Goal: Transaction & Acquisition: Obtain resource

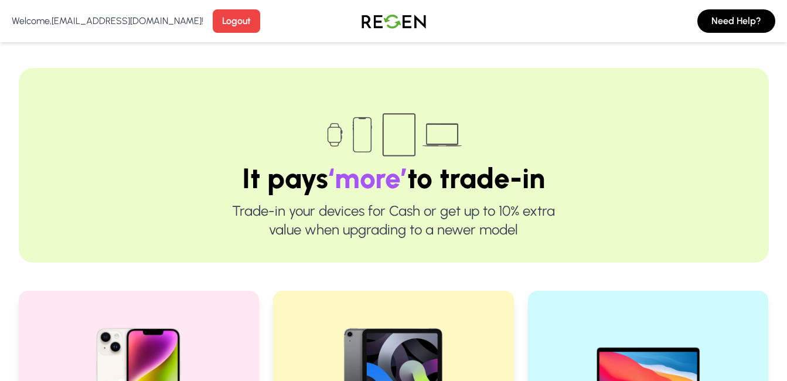
scroll to position [410, 0]
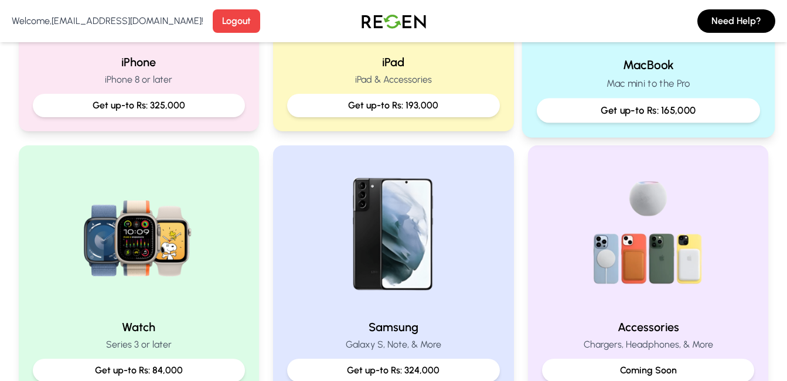
click at [682, 114] on p "Get up-to Rs: 165,000" at bounding box center [648, 110] width 203 height 15
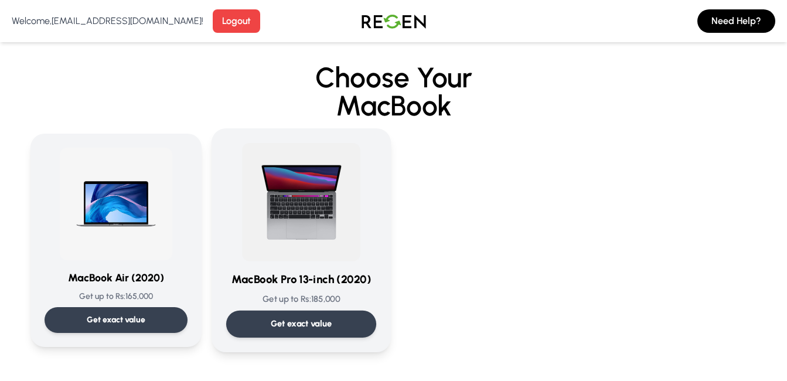
click at [290, 288] on div "MacBook Pro 13-inch (2020) Get up to Rs: 185,000 Get exact value" at bounding box center [301, 240] width 150 height 195
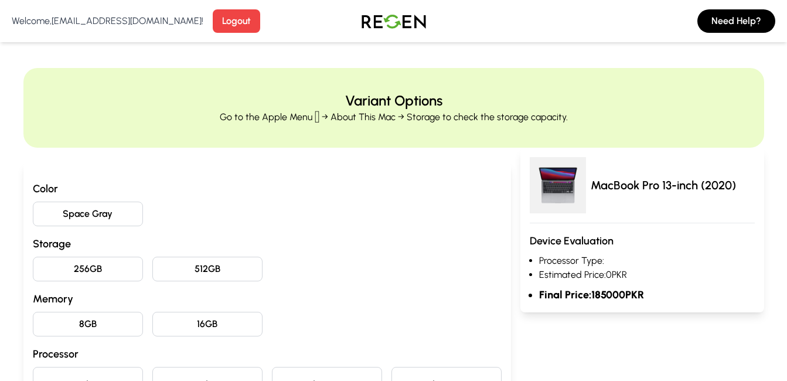
click at [137, 277] on button "256GB" at bounding box center [88, 269] width 110 height 25
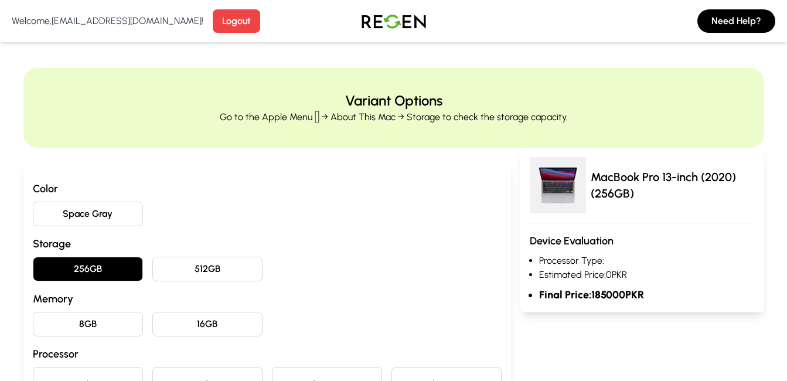
click at [199, 271] on button "512GB" at bounding box center [207, 269] width 110 height 25
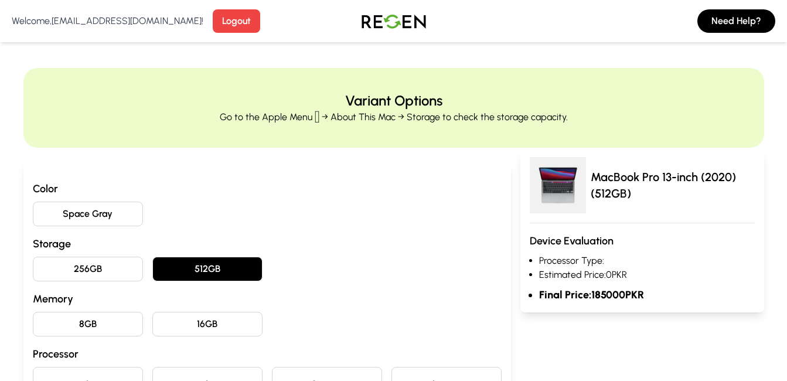
click at [113, 261] on button "256GB" at bounding box center [88, 269] width 110 height 25
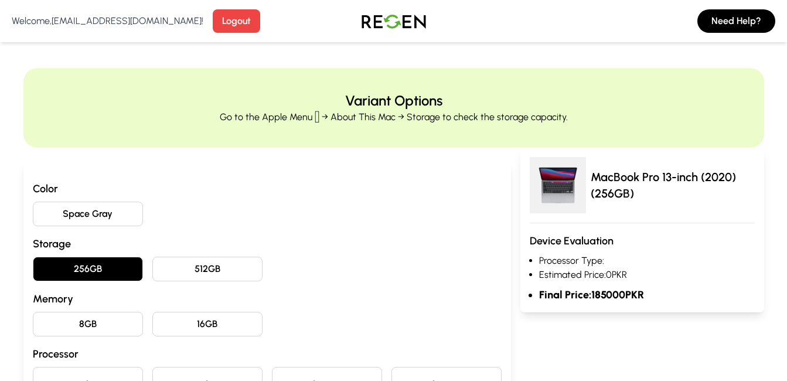
click at [114, 314] on button "8GB" at bounding box center [88, 324] width 110 height 25
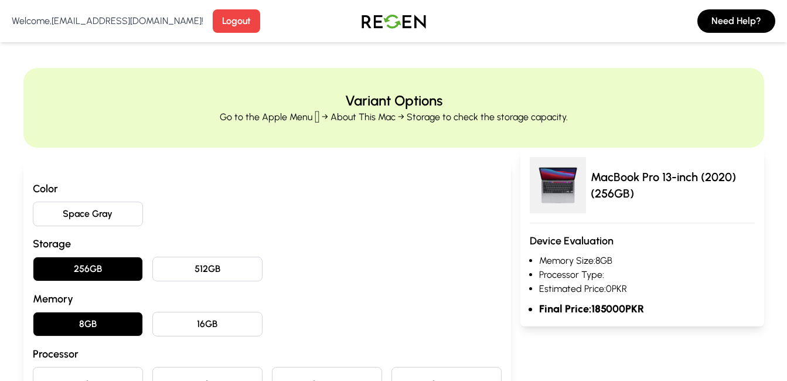
click at [121, 270] on button "256GB" at bounding box center [88, 269] width 110 height 25
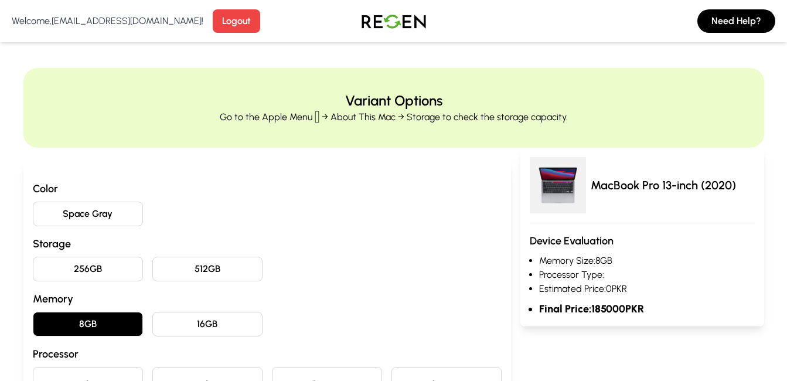
click at [121, 337] on div "Color Space Gray Storage 256GB 512GB Memory 8GB 16GB Processor Apple M1 CPU Cor…" at bounding box center [267, 372] width 469 height 384
click at [117, 327] on button "8GB" at bounding box center [88, 324] width 110 height 25
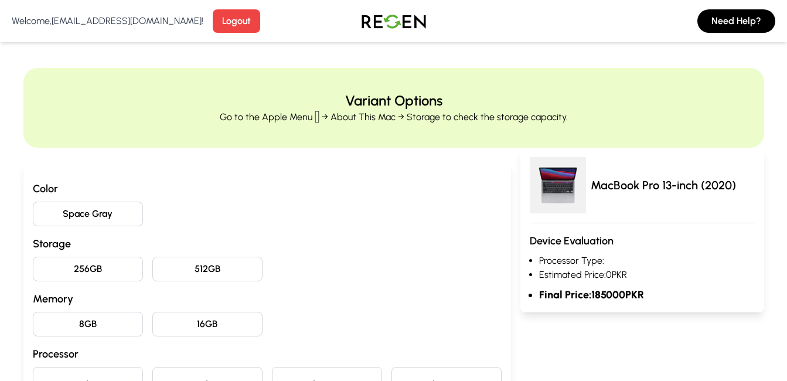
click at [128, 217] on button "Space Gray" at bounding box center [88, 214] width 110 height 25
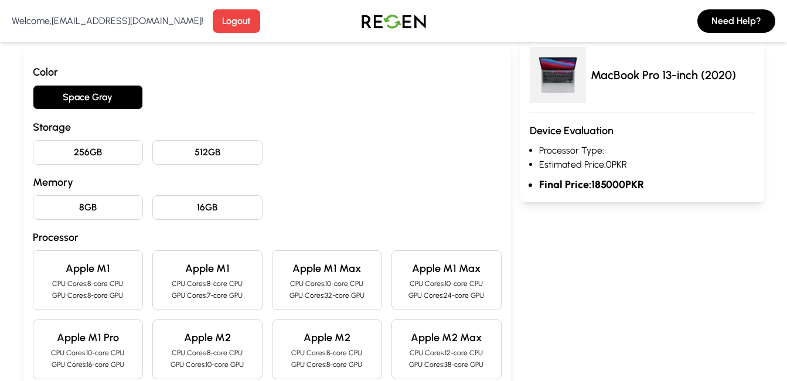
scroll to position [137, 0]
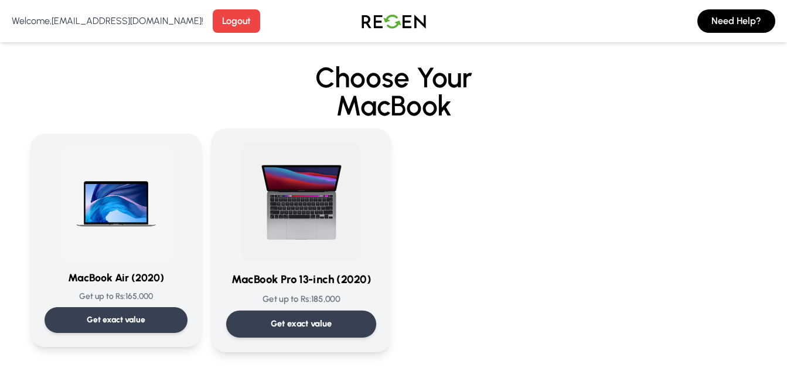
click at [302, 206] on img at bounding box center [301, 202] width 118 height 118
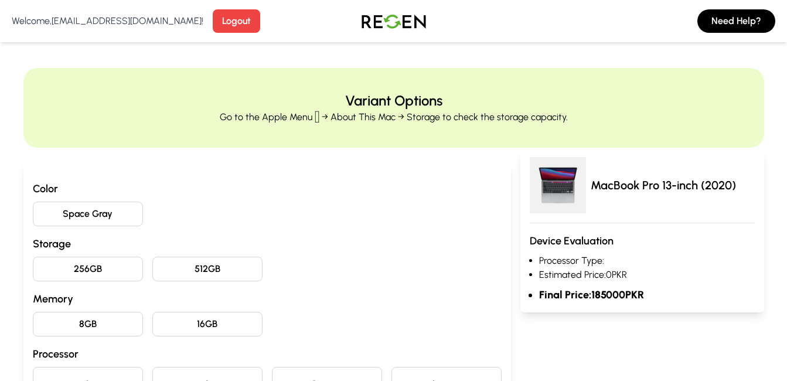
click at [103, 267] on button "256GB" at bounding box center [88, 269] width 110 height 25
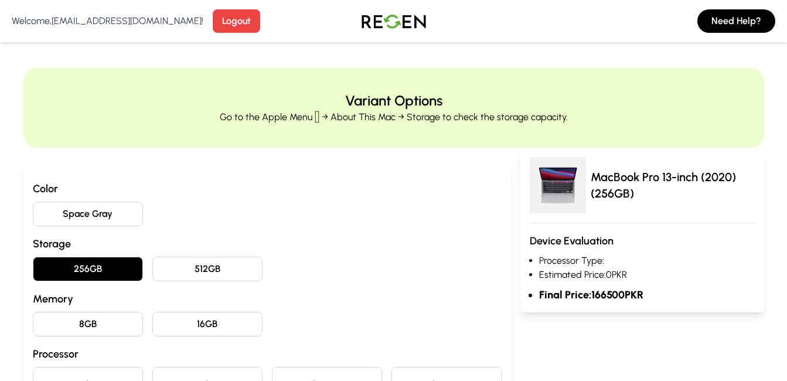
click at [114, 318] on button "8GB" at bounding box center [88, 324] width 110 height 25
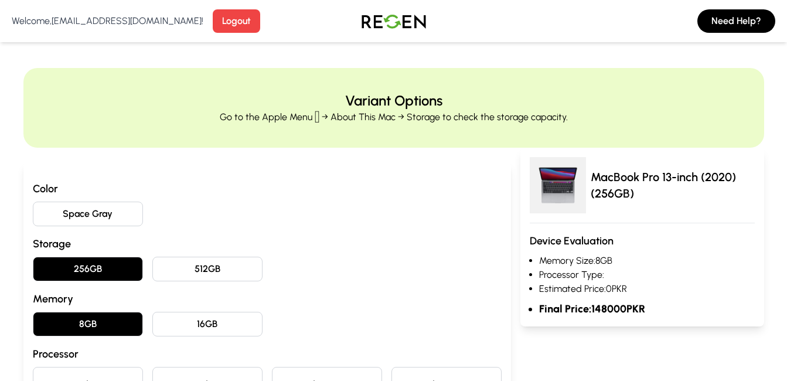
click at [86, 220] on button "Space Gray" at bounding box center [88, 214] width 110 height 25
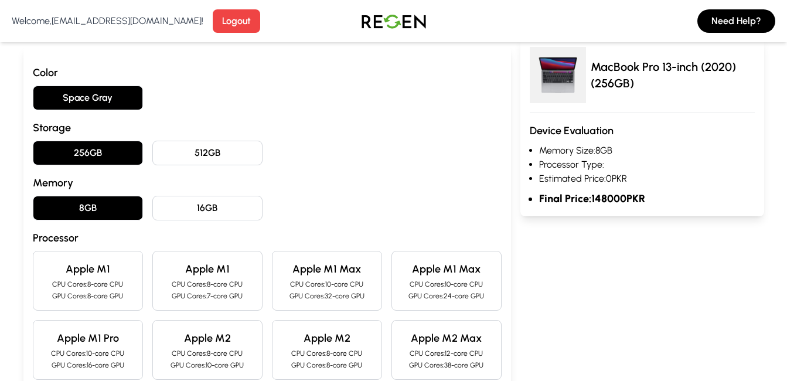
scroll to position [137, 0]
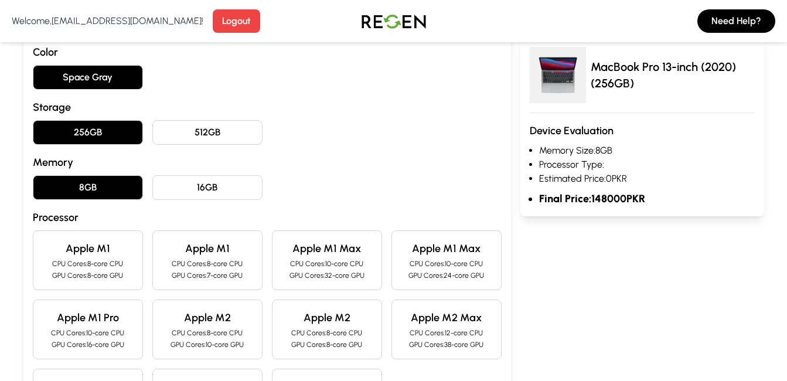
click at [120, 263] on p "CPU Cores: 8-core CPU" at bounding box center [88, 263] width 90 height 9
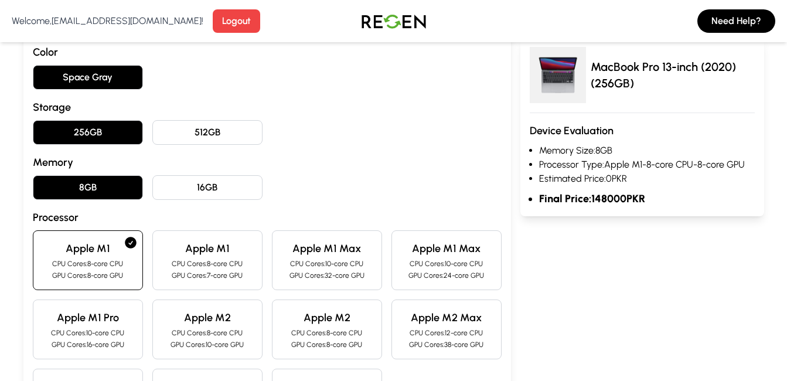
scroll to position [274, 0]
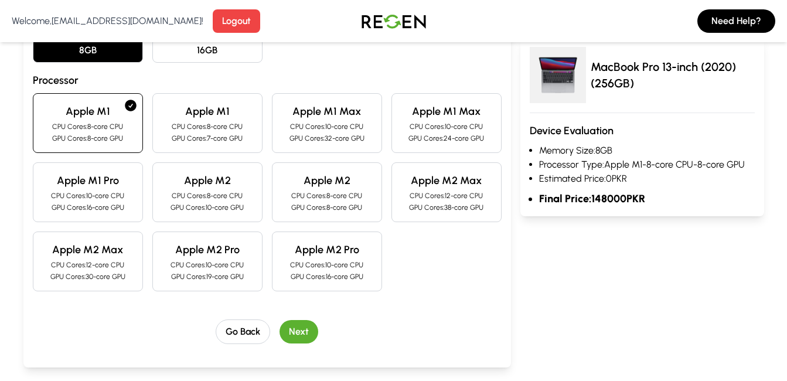
click at [110, 195] on p "CPU Cores: 10-core CPU" at bounding box center [88, 195] width 90 height 9
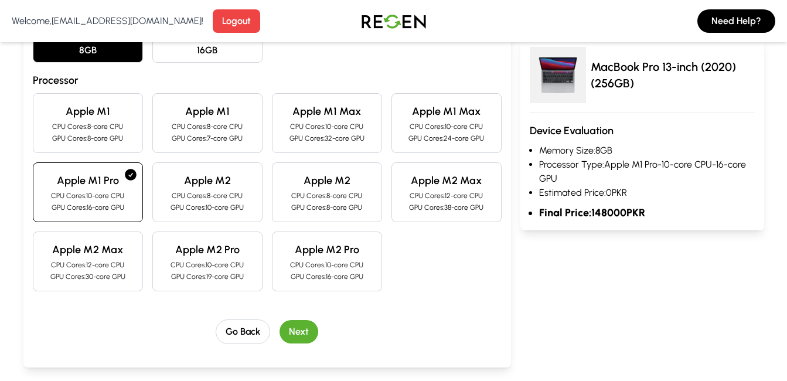
click at [292, 323] on button "Next" at bounding box center [299, 331] width 39 height 23
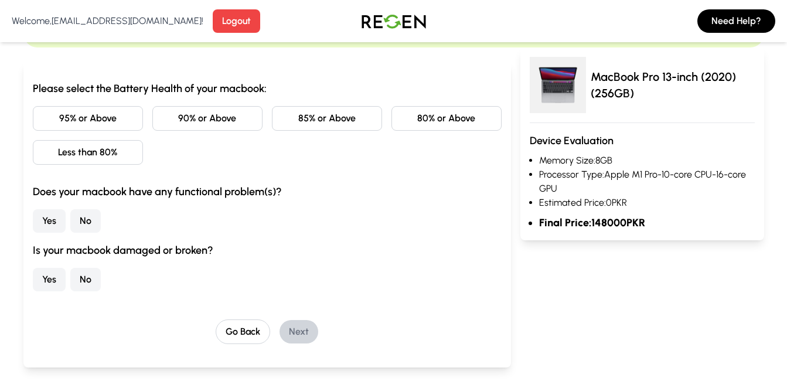
click at [299, 116] on button "85% or Above" at bounding box center [327, 118] width 110 height 25
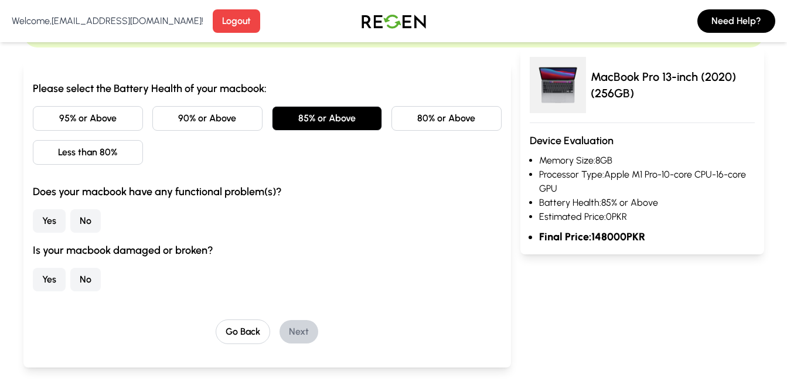
drag, startPoint x: 97, startPoint y: 219, endPoint x: 91, endPoint y: 232, distance: 14.2
click at [97, 219] on button "No" at bounding box center [85, 220] width 30 height 23
click at [81, 284] on button "No" at bounding box center [85, 279] width 30 height 23
click at [292, 326] on button "Next" at bounding box center [299, 331] width 39 height 23
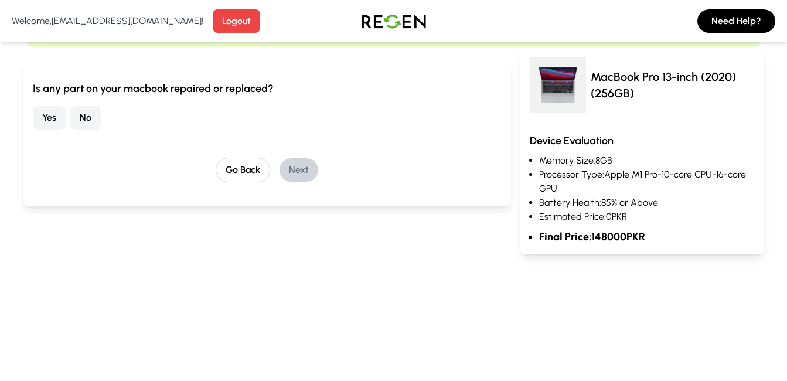
click at [79, 121] on button "No" at bounding box center [85, 117] width 30 height 23
click at [298, 171] on button "Next" at bounding box center [299, 169] width 39 height 23
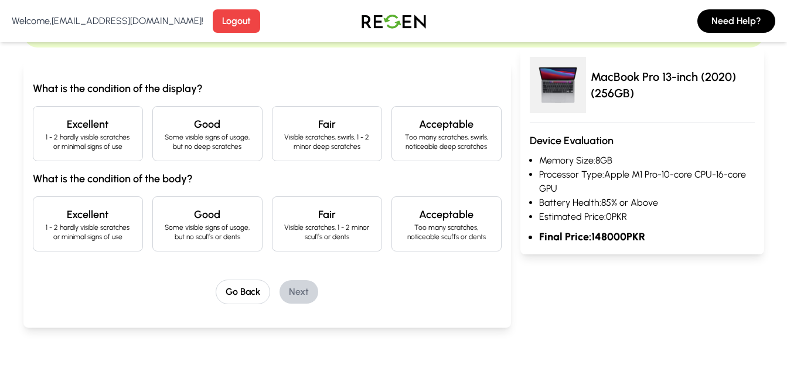
click at [71, 137] on p "1 - 2 hardly visible scratches or minimal signs of use" at bounding box center [88, 141] width 90 height 19
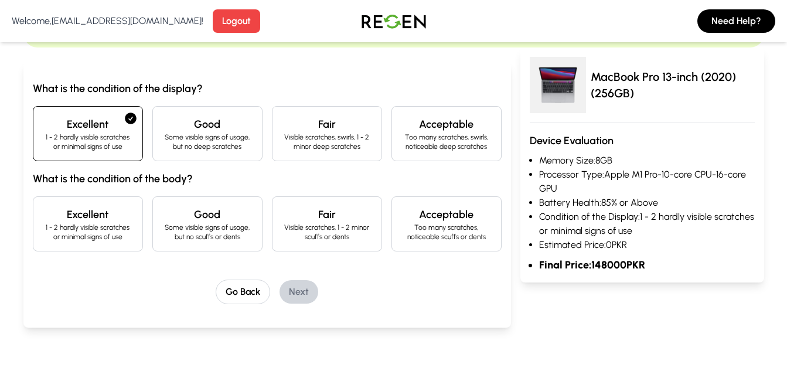
click at [100, 225] on p "1 - 2 hardly visible scratches or minimal signs of use" at bounding box center [88, 232] width 90 height 19
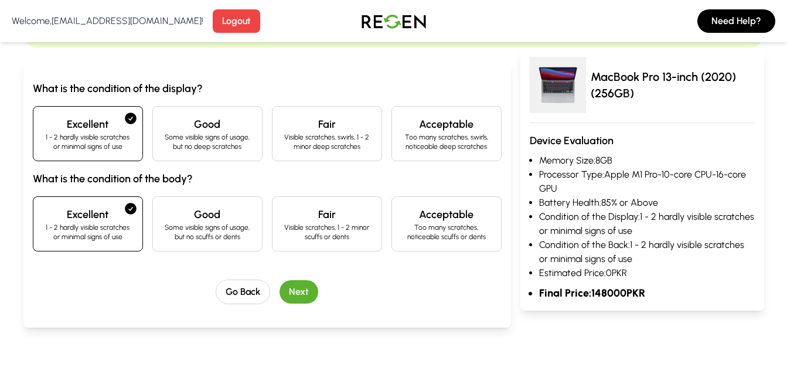
click at [312, 288] on button "Next" at bounding box center [299, 291] width 39 height 23
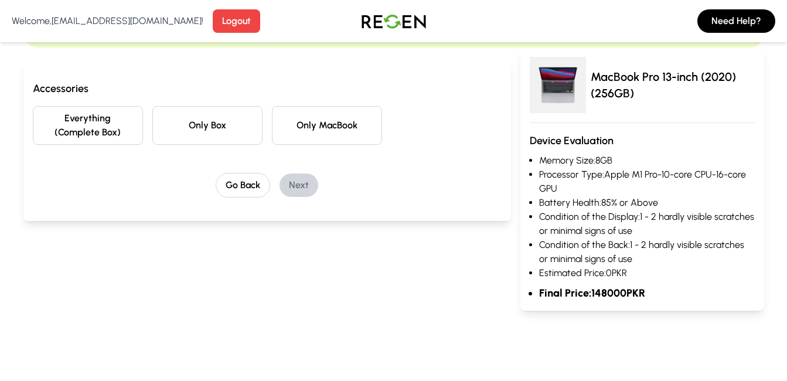
click at [97, 120] on button "Everything (Complete Box)" at bounding box center [88, 125] width 110 height 39
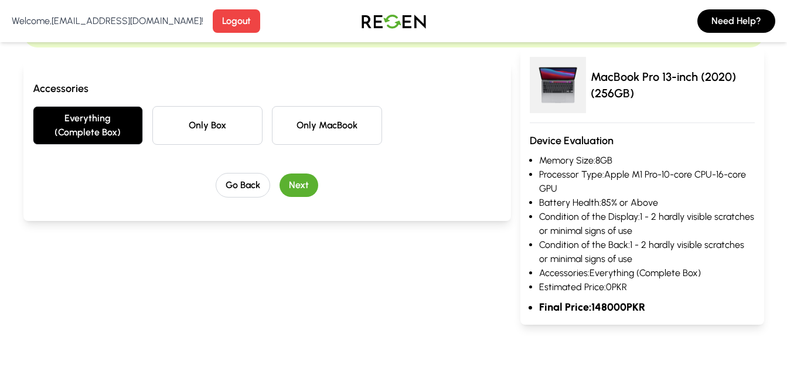
click at [302, 185] on button "Next" at bounding box center [299, 184] width 39 height 23
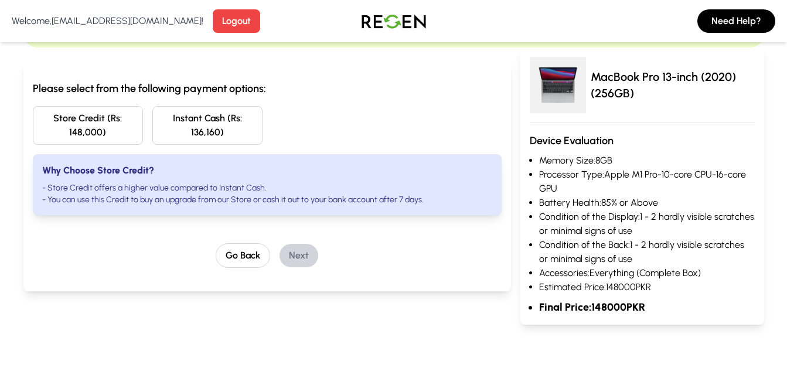
click at [86, 121] on button "Store Credit (Rs: 148,000)" at bounding box center [88, 125] width 110 height 39
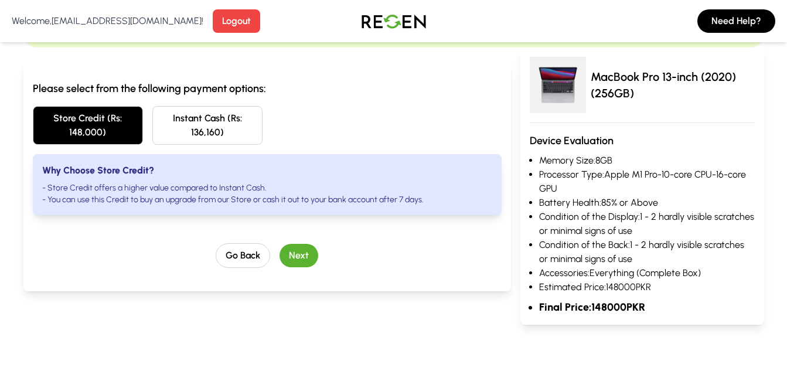
click at [86, 121] on button "Store Credit (Rs: 148,000)" at bounding box center [88, 125] width 110 height 39
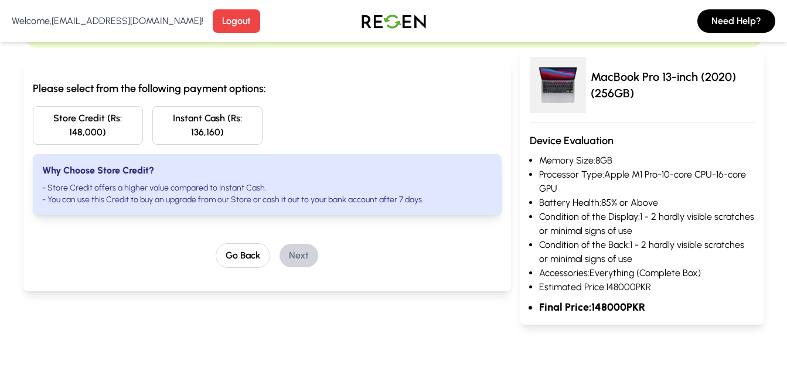
scroll to position [0, 0]
